Goal: Navigation & Orientation: Find specific page/section

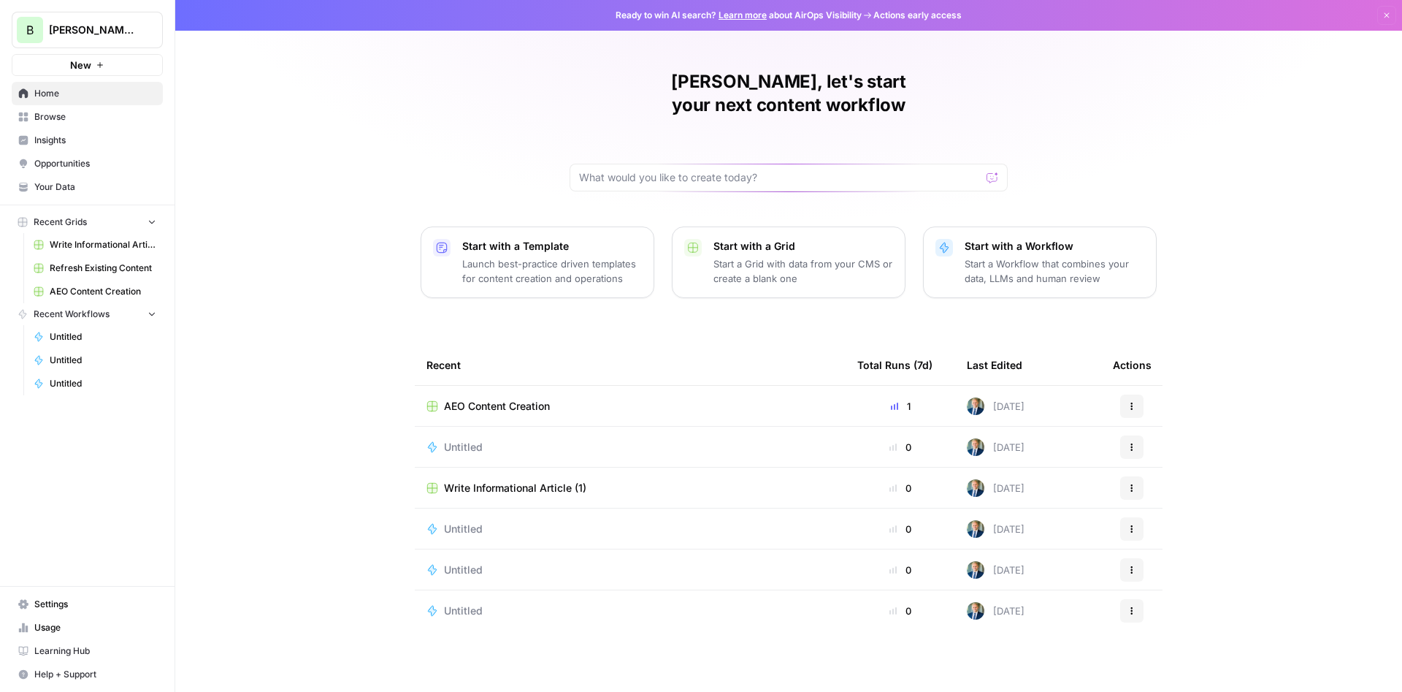
click at [75, 168] on span "Opportunities" at bounding box center [95, 163] width 122 height 13
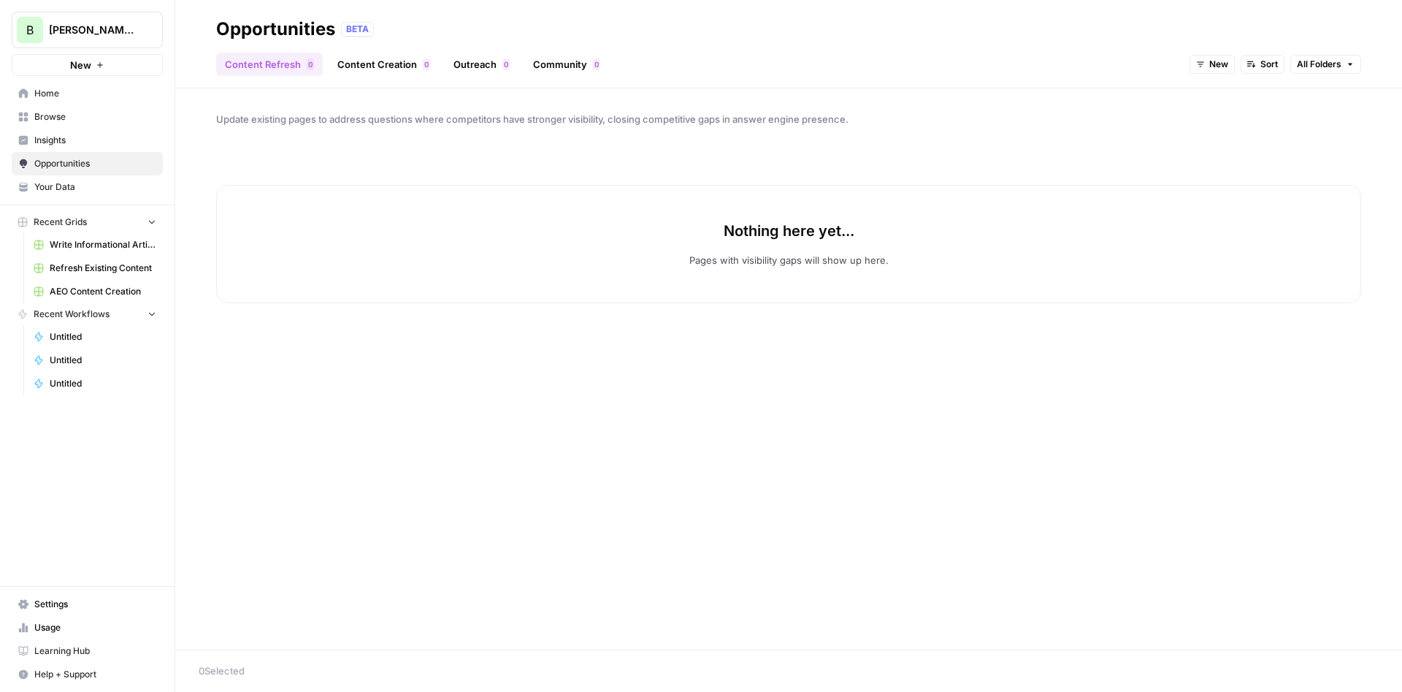
click at [55, 142] on span "Insights" at bounding box center [95, 140] width 122 height 13
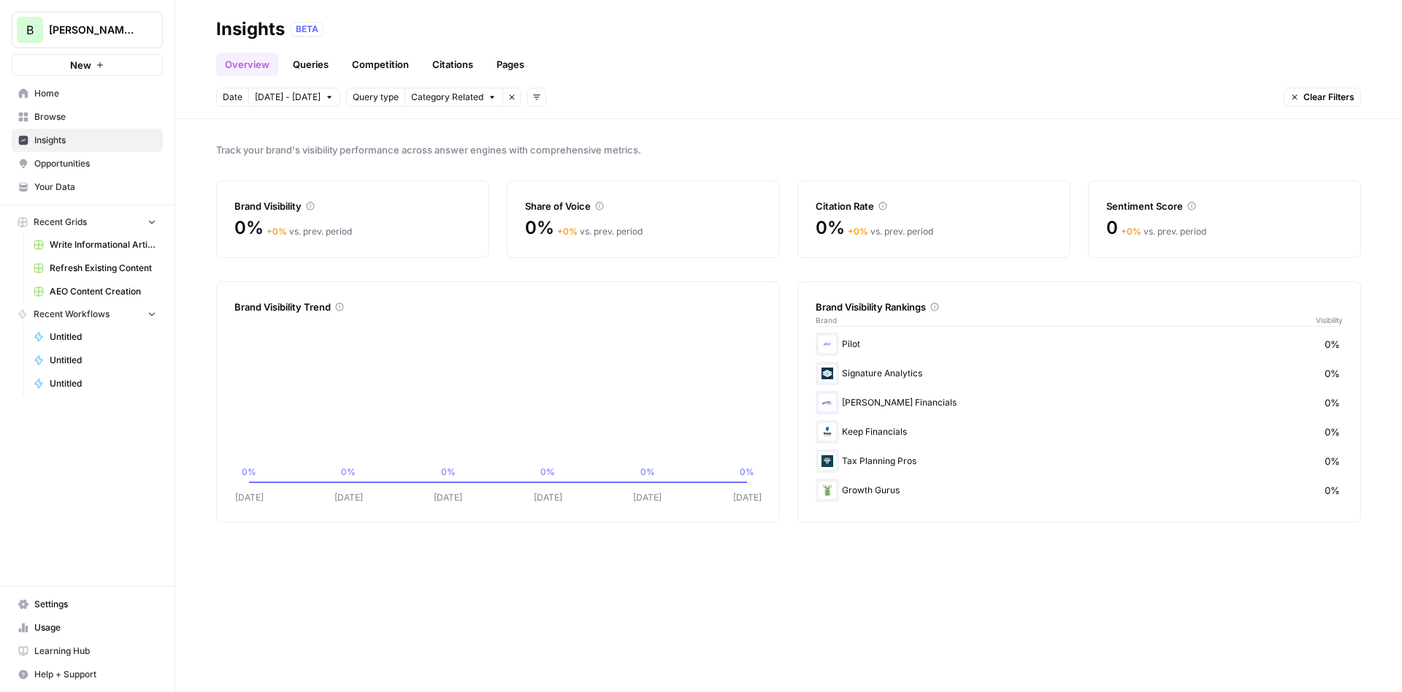
click at [35, 113] on span "Browse" at bounding box center [95, 116] width 122 height 13
